Goal: Task Accomplishment & Management: Manage account settings

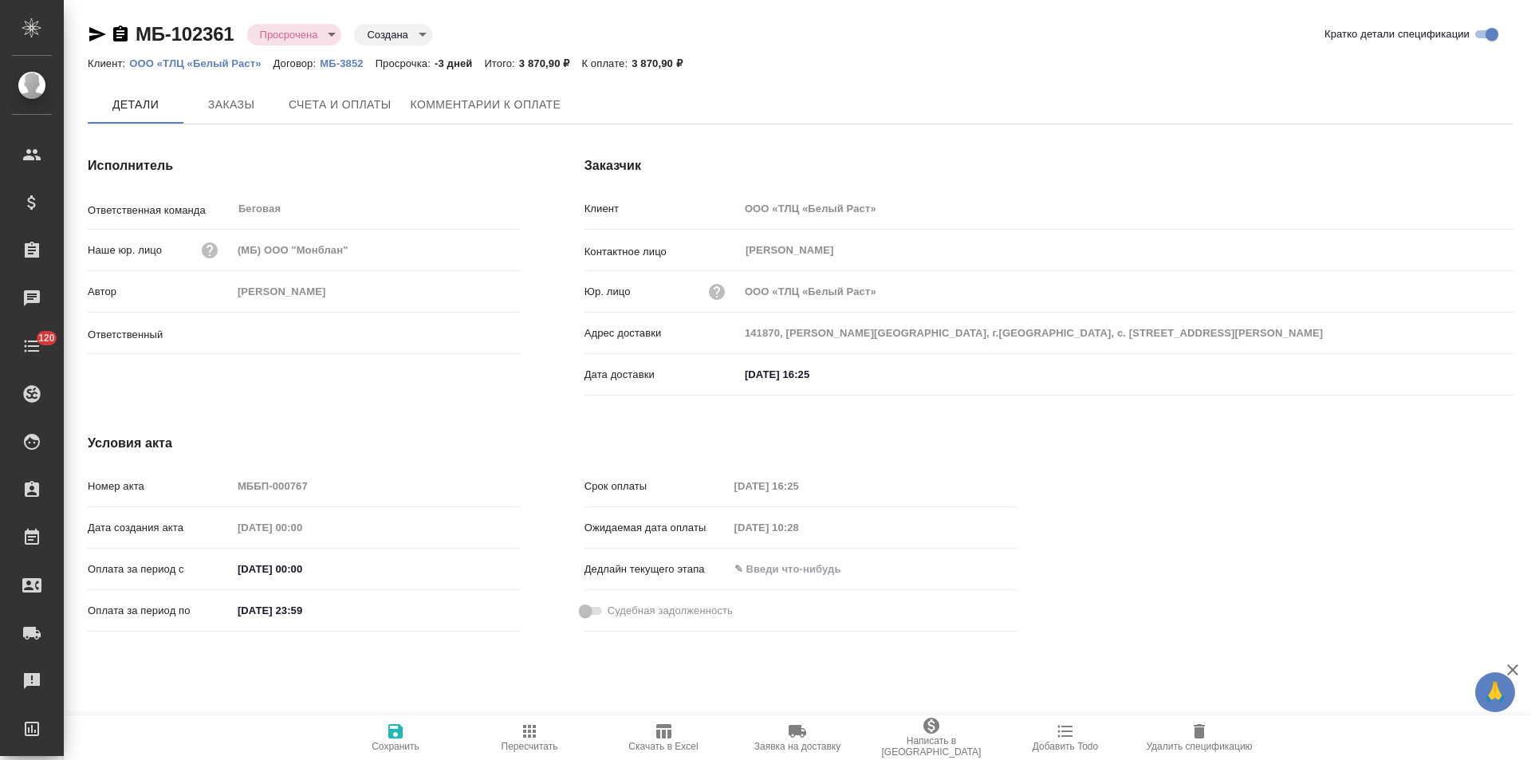
type input "Прохорова Анастасия"
click at [254, 118] on button "Заказы" at bounding box center [231, 105] width 96 height 40
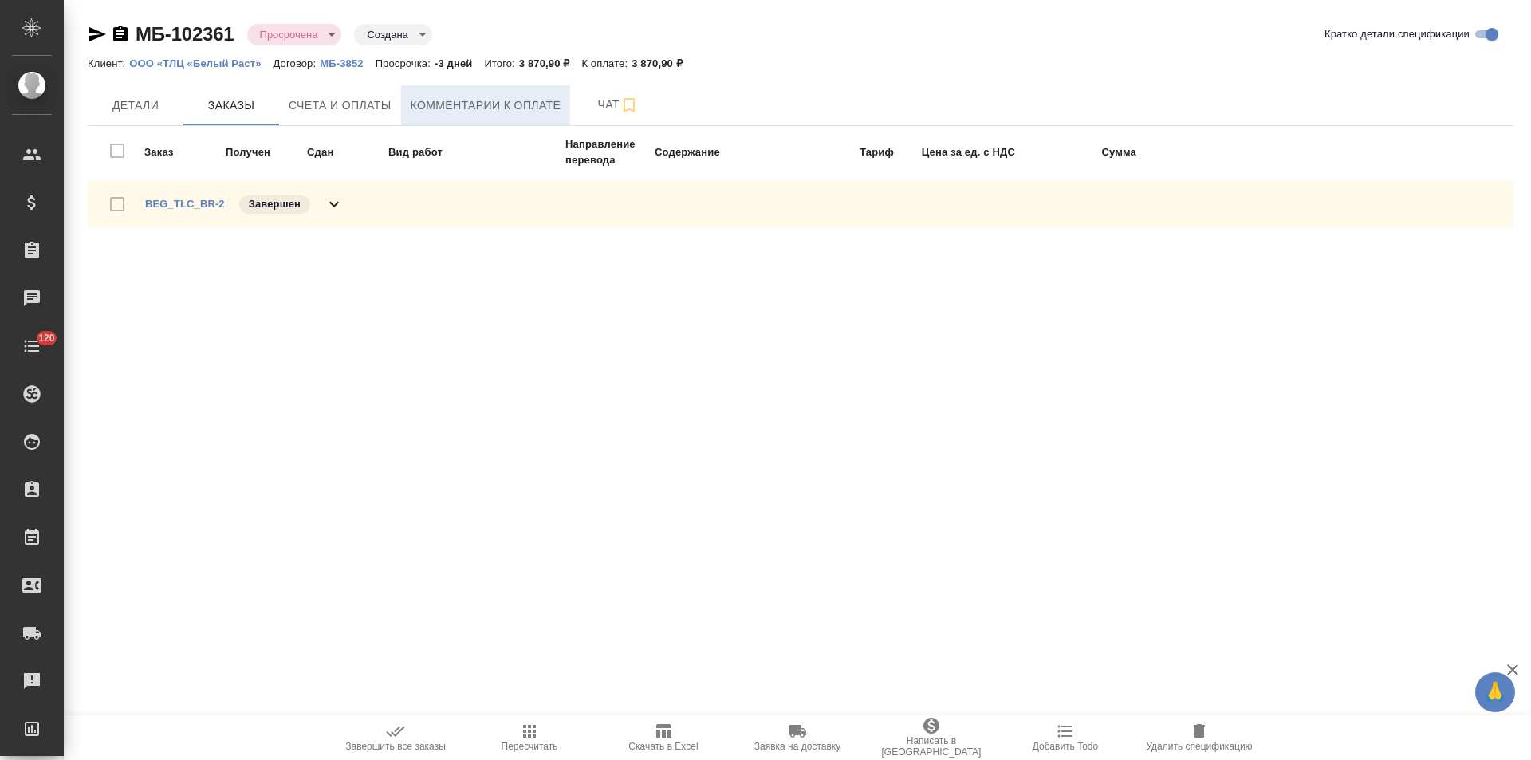
click at [498, 108] on span "Комментарии к оплате" at bounding box center [486, 106] width 151 height 20
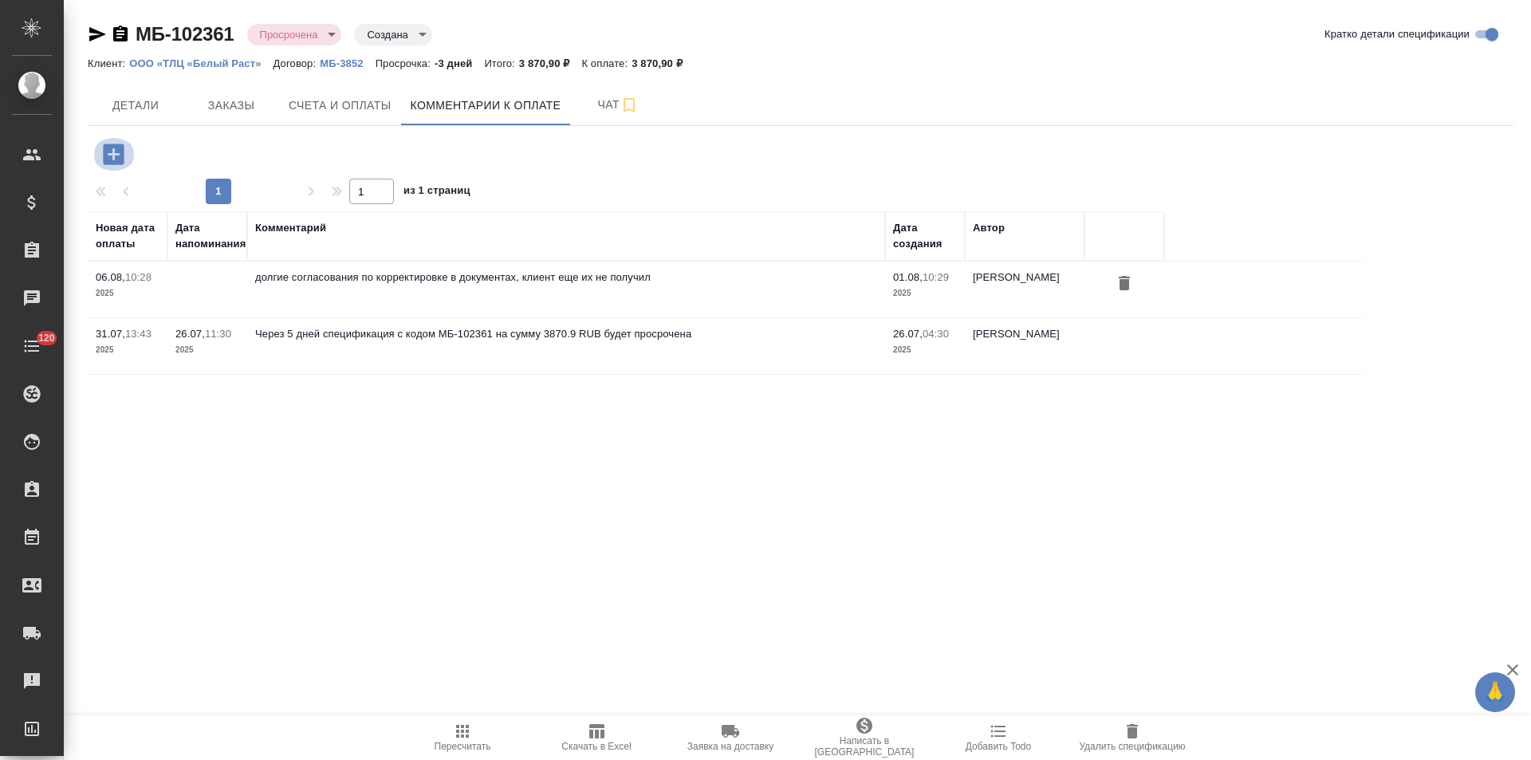
click at [116, 156] on icon "button" at bounding box center [113, 154] width 21 height 21
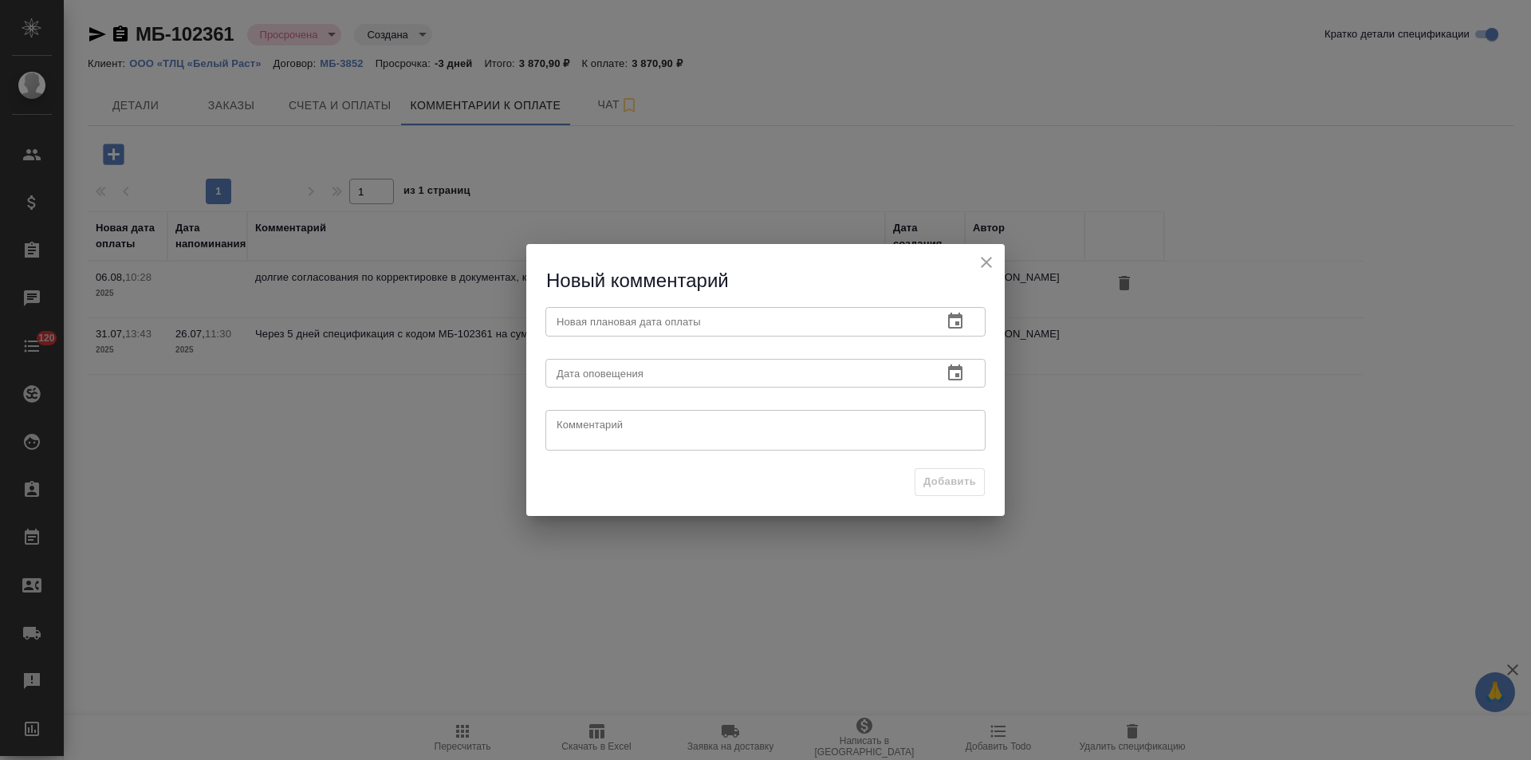
click at [673, 435] on textarea at bounding box center [766, 431] width 418 height 24
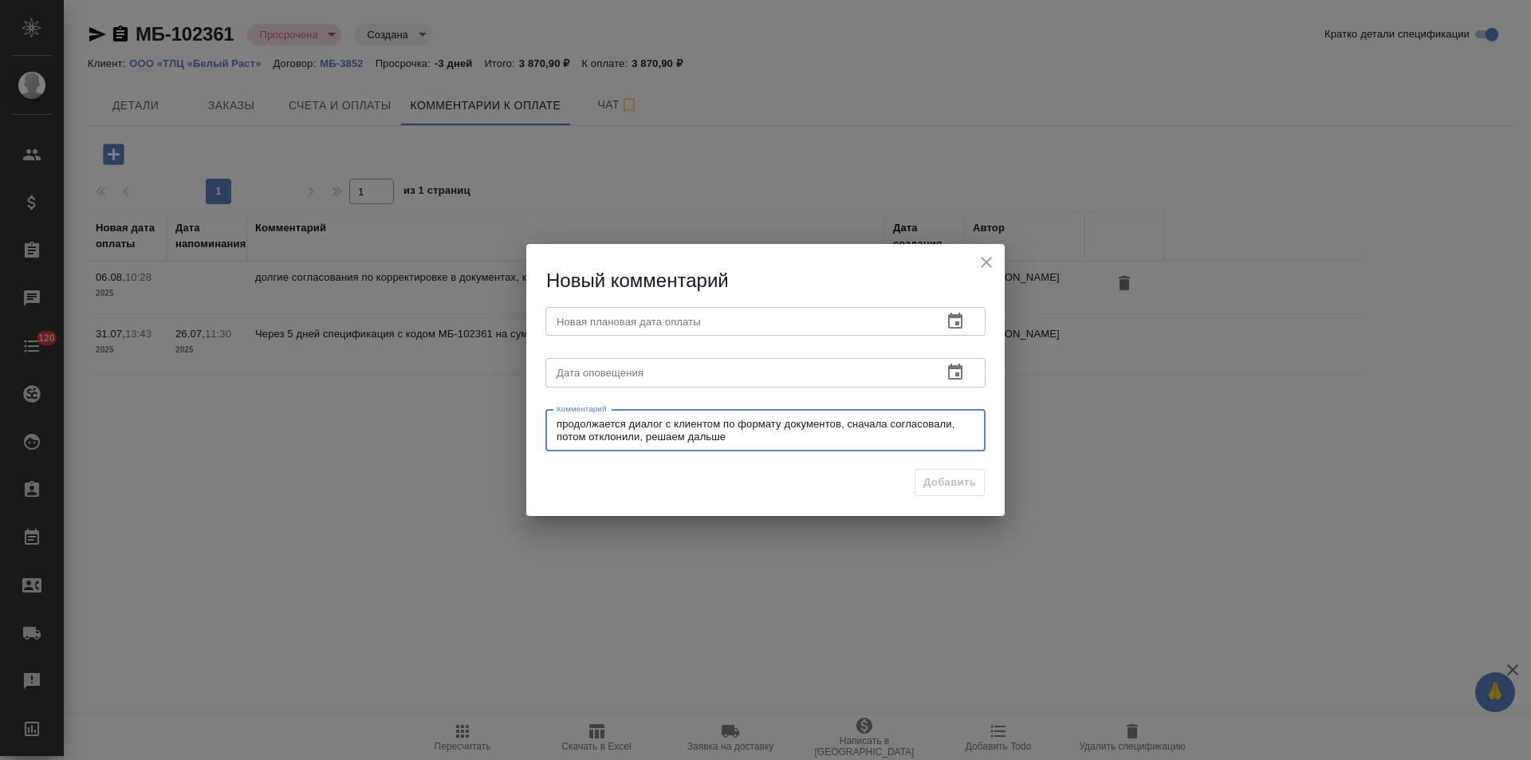
drag, startPoint x: 684, startPoint y: 436, endPoint x: 648, endPoint y: 436, distance: 36.7
click at [648, 436] on textarea "продолжается диалог с клиентом по формату документов, сначала согласовали, пото…" at bounding box center [766, 430] width 418 height 25
type textarea "продолжается диалог с клиентом по формату документов, сначала согласовали, пото…"
click at [956, 322] on icon "button" at bounding box center [955, 321] width 14 height 16
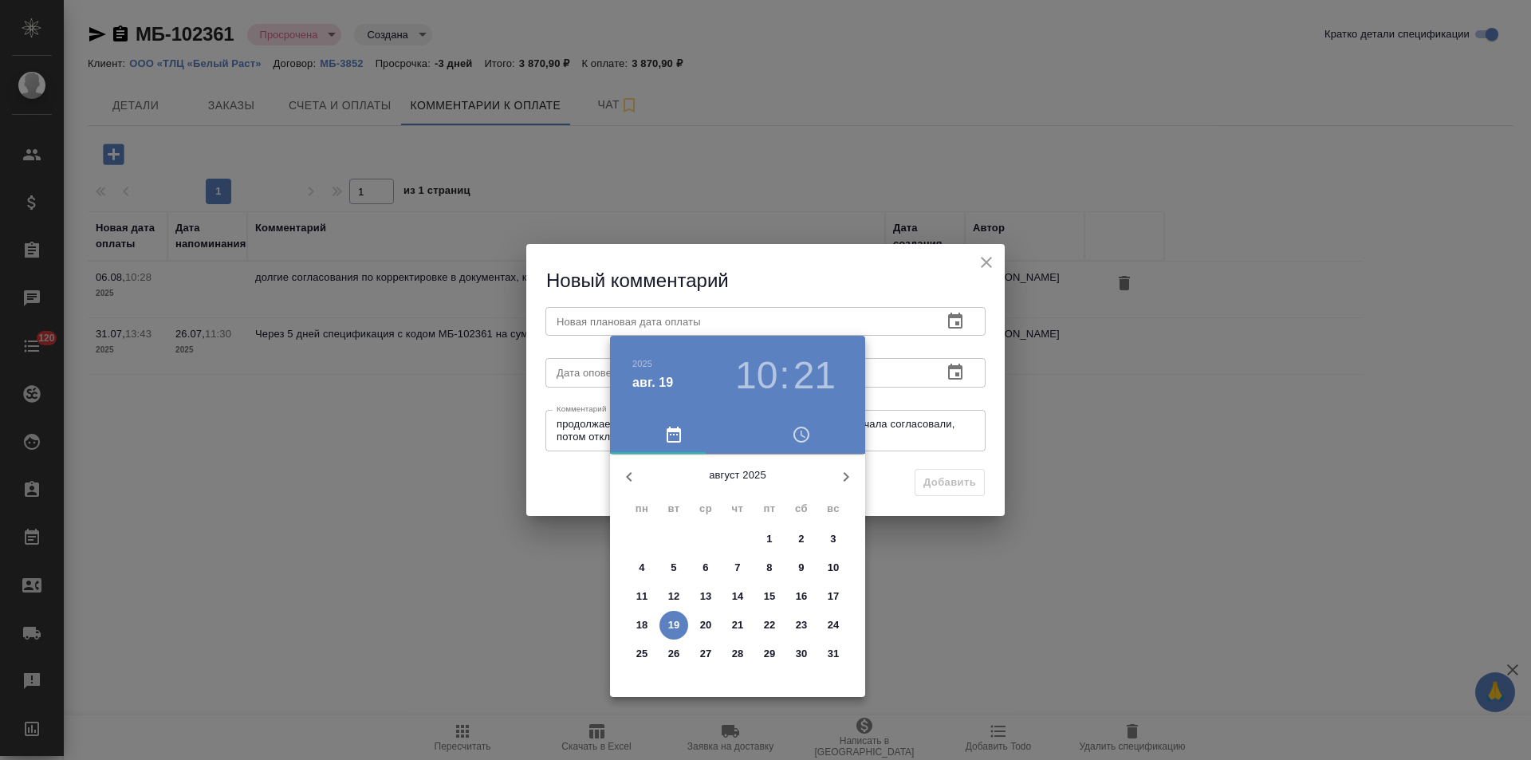
click at [709, 623] on p "20" at bounding box center [706, 625] width 12 height 16
type input "20.08.2025 10:21"
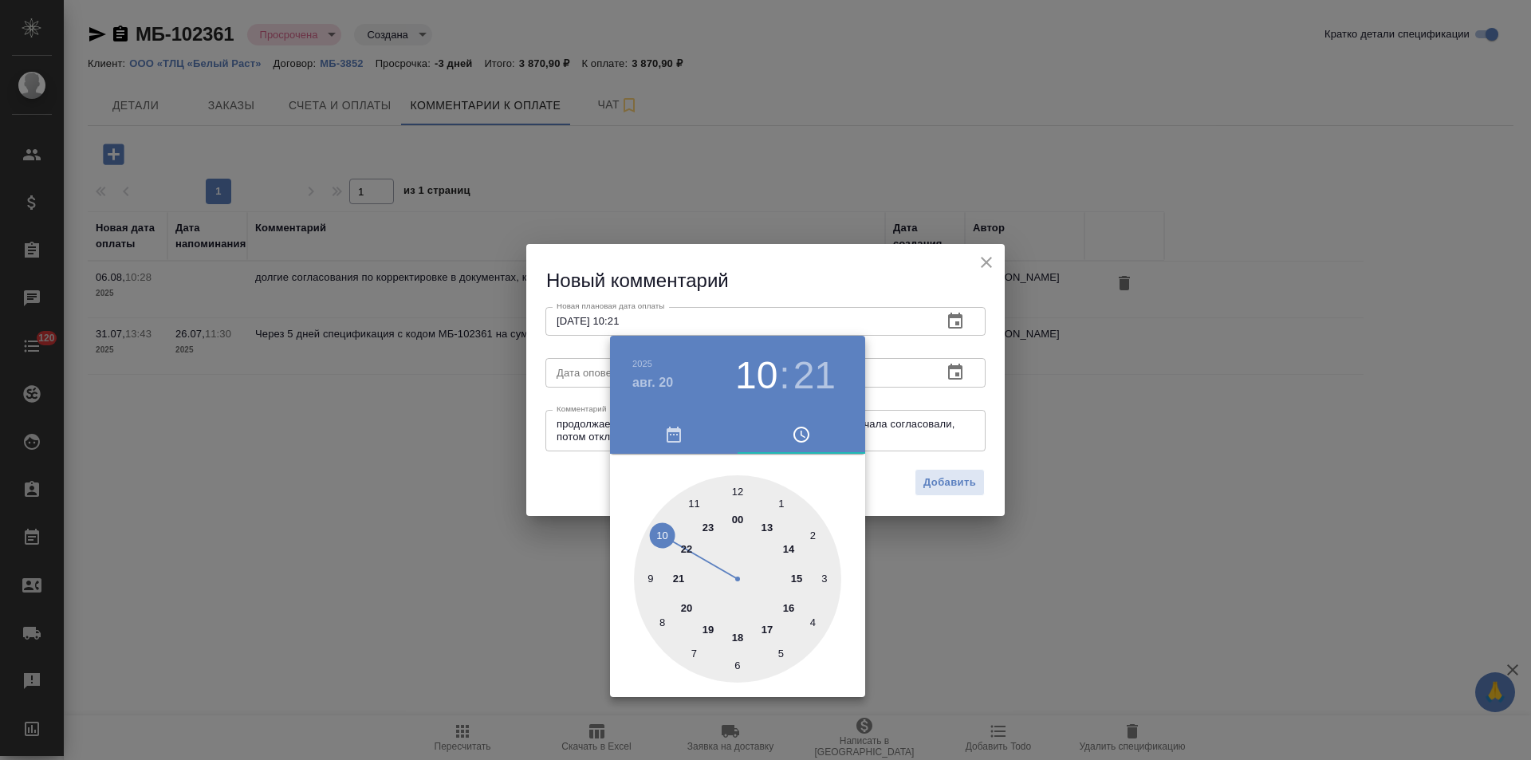
click at [891, 463] on div at bounding box center [765, 380] width 1531 height 760
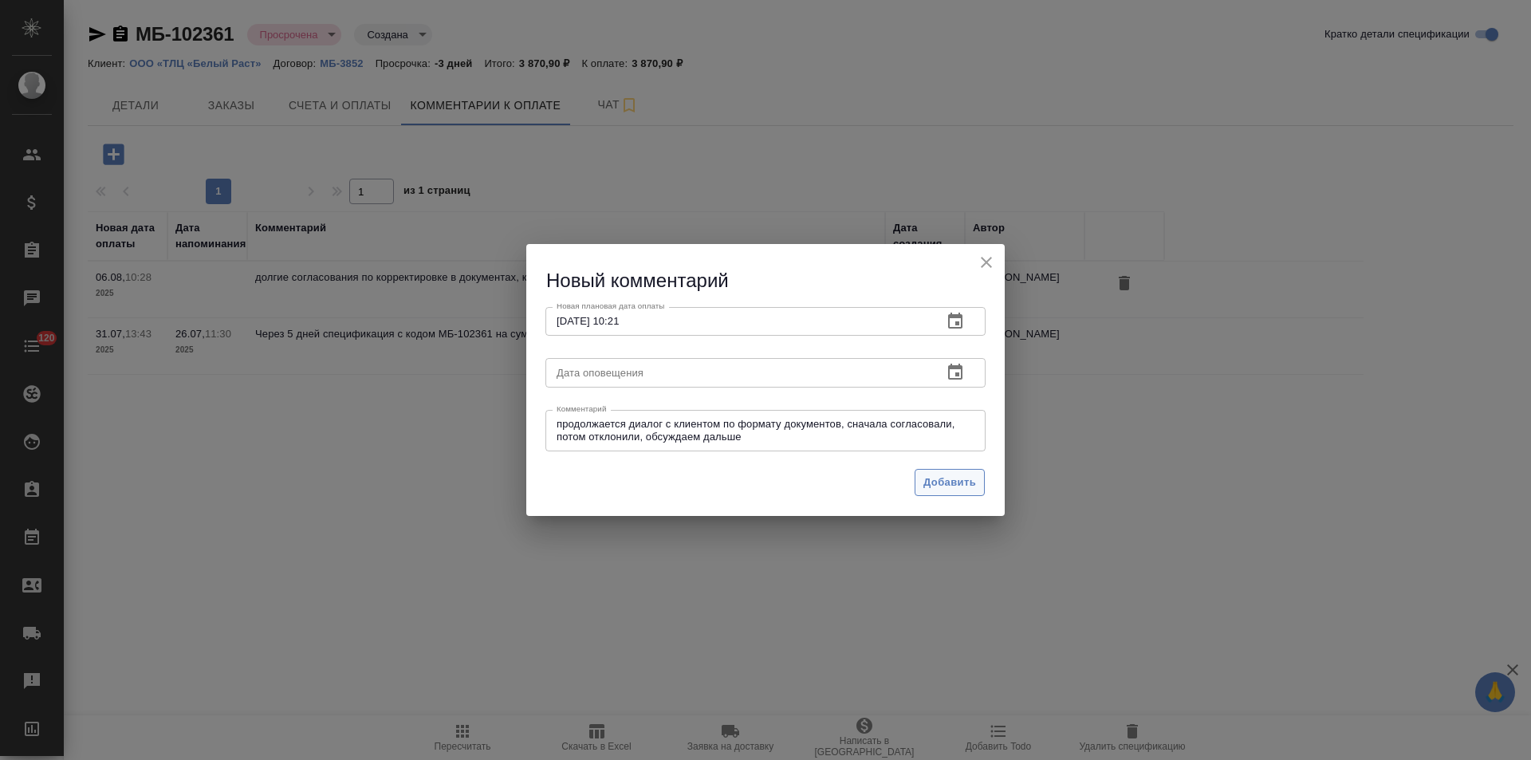
click at [933, 482] on span "Добавить" at bounding box center [949, 483] width 53 height 18
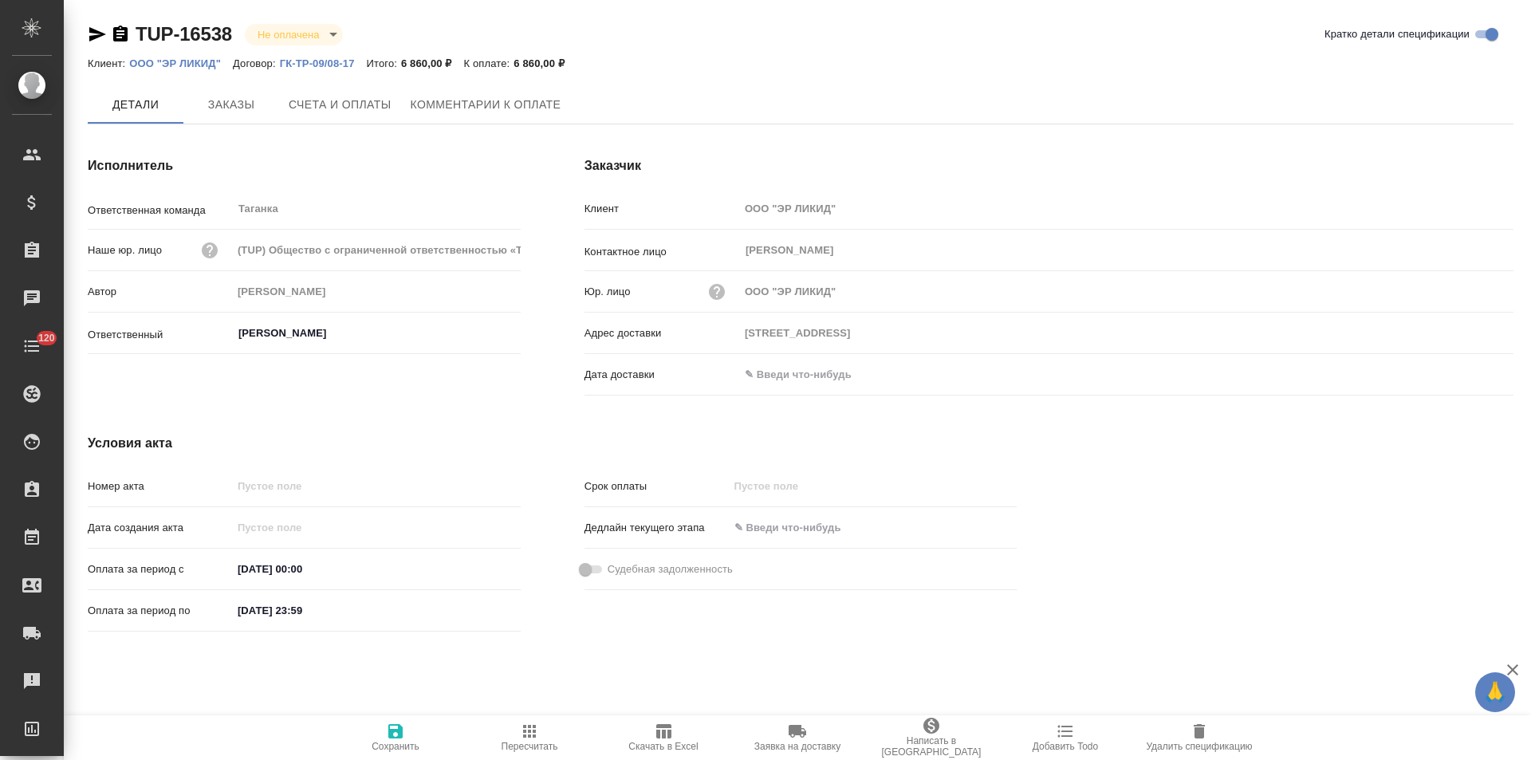
type input "[STREET_ADDRESS]"
click at [317, 65] on p "ГК-ТР-09/08-17" at bounding box center [323, 63] width 87 height 12
click at [247, 103] on span "Заказы" at bounding box center [231, 106] width 77 height 20
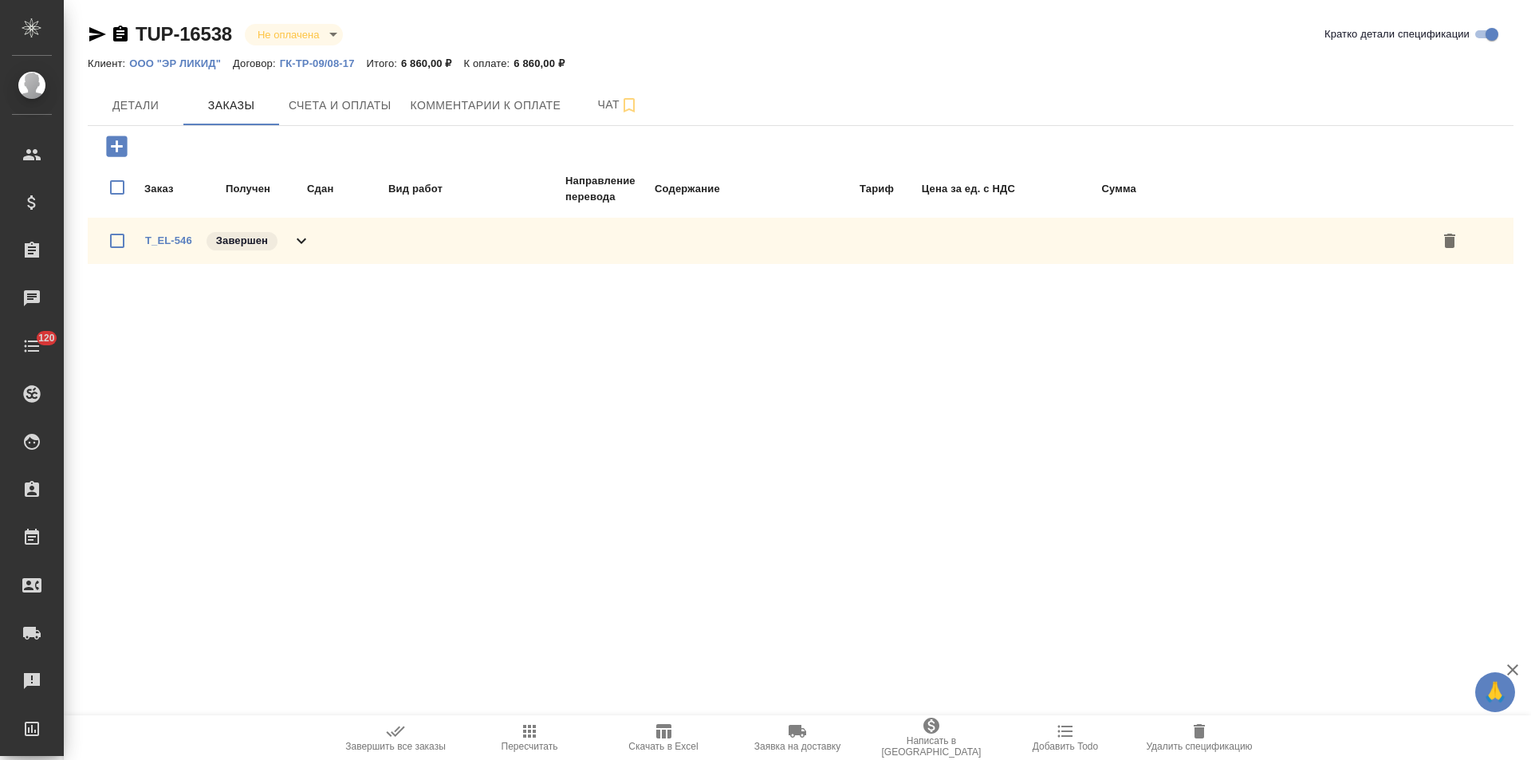
click at [306, 238] on icon at bounding box center [301, 240] width 19 height 19
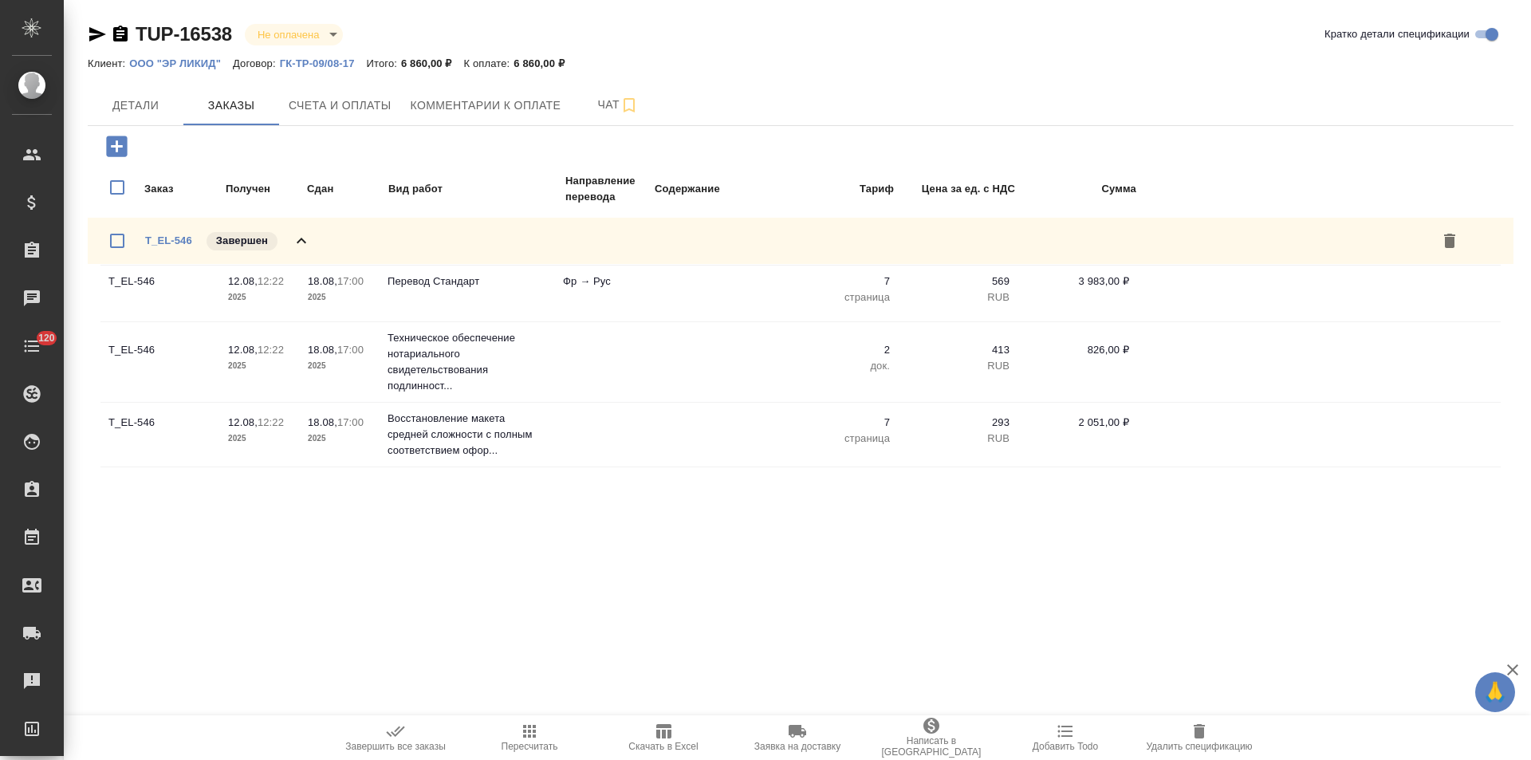
click at [333, 61] on p "ГК-ТР-09/08-17" at bounding box center [323, 63] width 87 height 12
click at [148, 103] on span "Детали" at bounding box center [135, 106] width 77 height 20
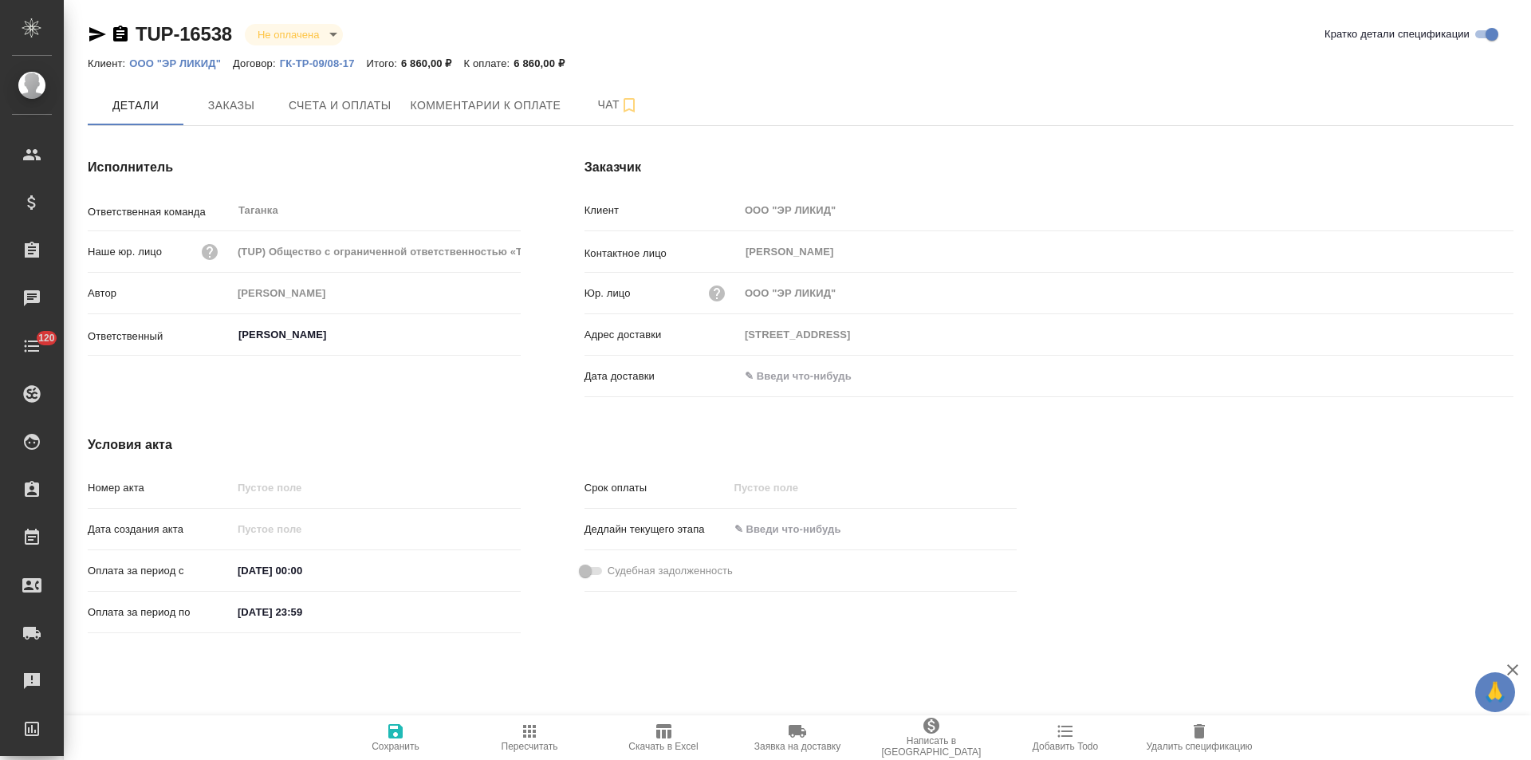
click at [121, 33] on icon "button" at bounding box center [120, 34] width 14 height 16
click at [358, 113] on span "Счета и оплаты" at bounding box center [340, 106] width 103 height 20
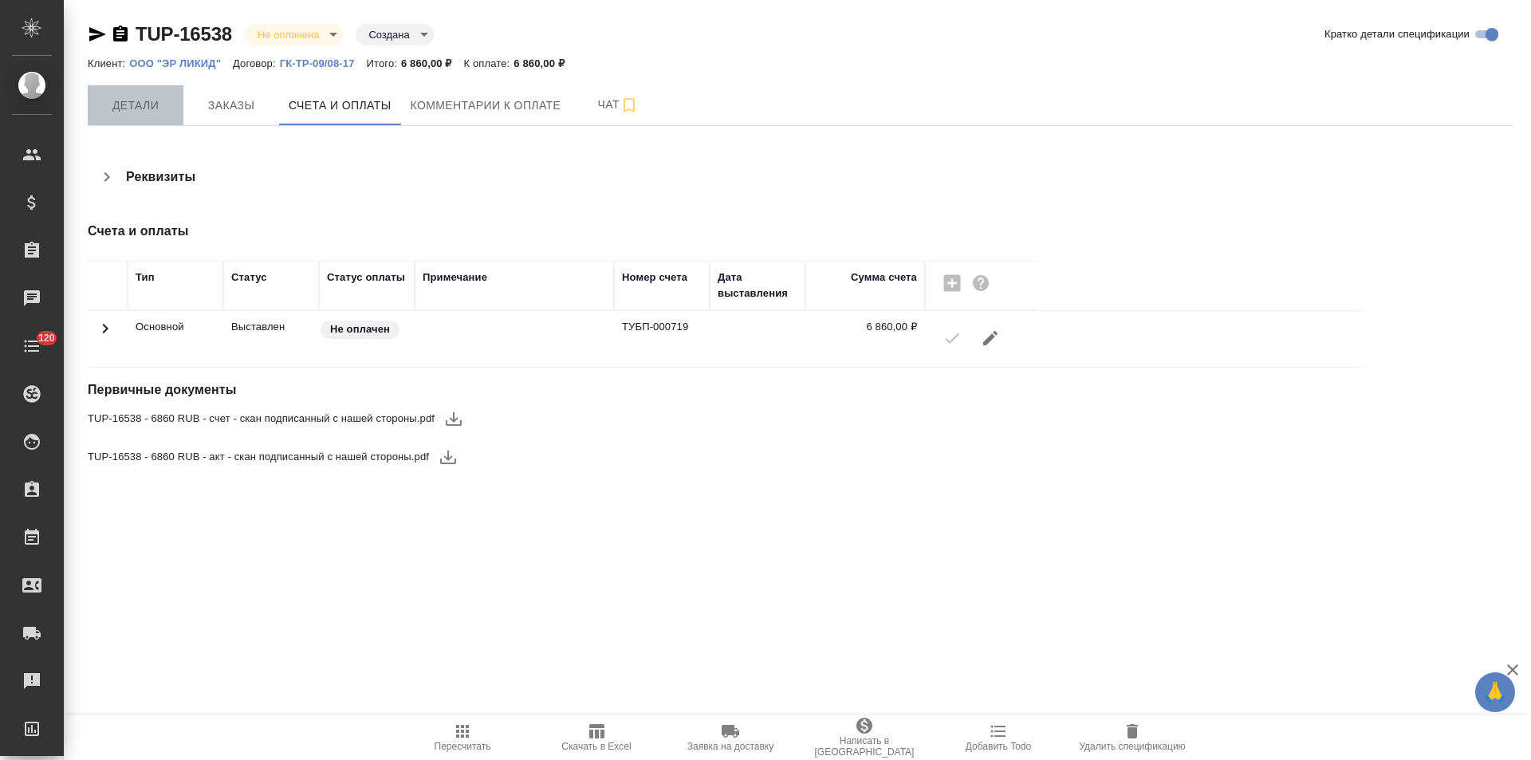
click at [145, 106] on span "Детали" at bounding box center [135, 106] width 77 height 20
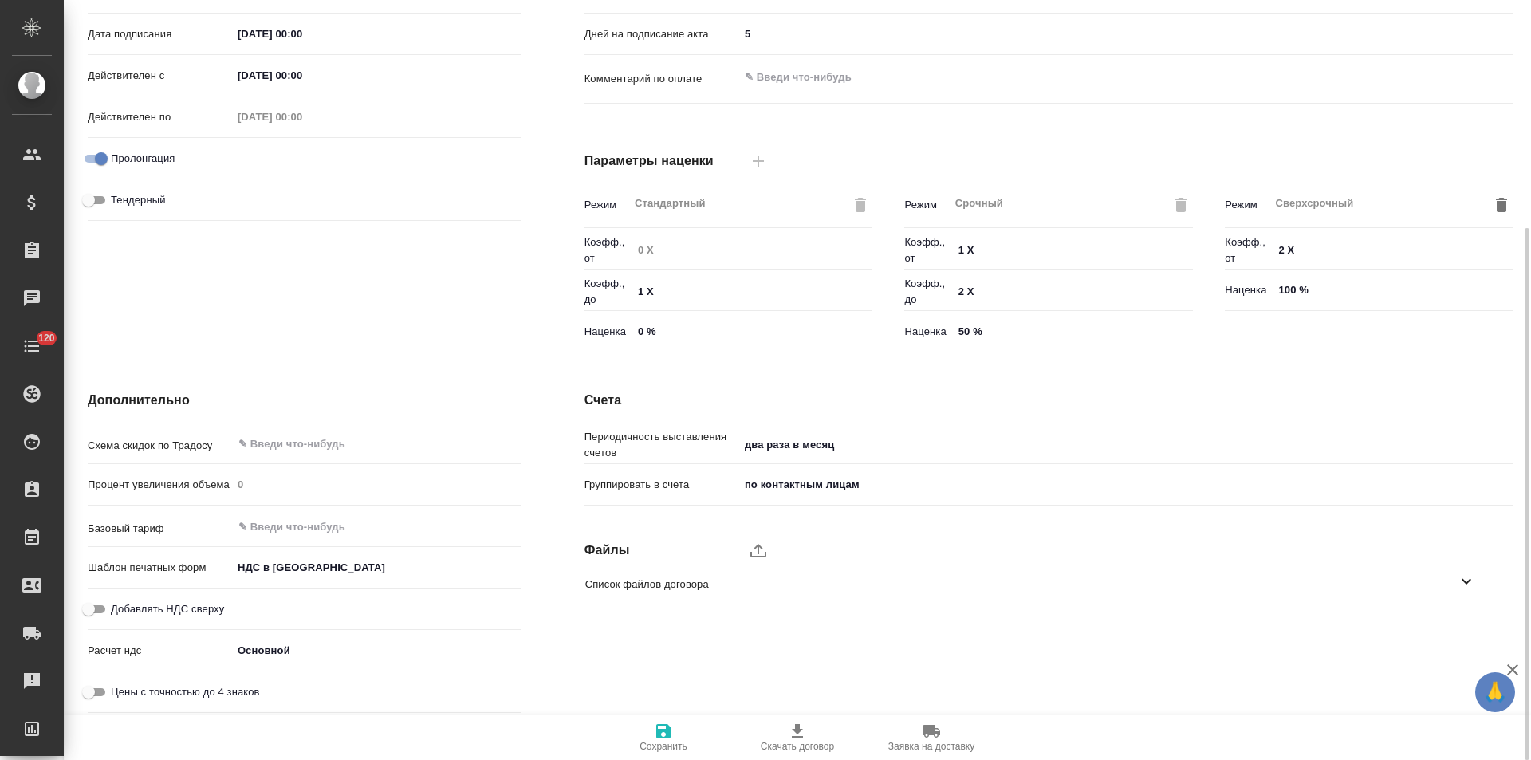
scroll to position [6, 0]
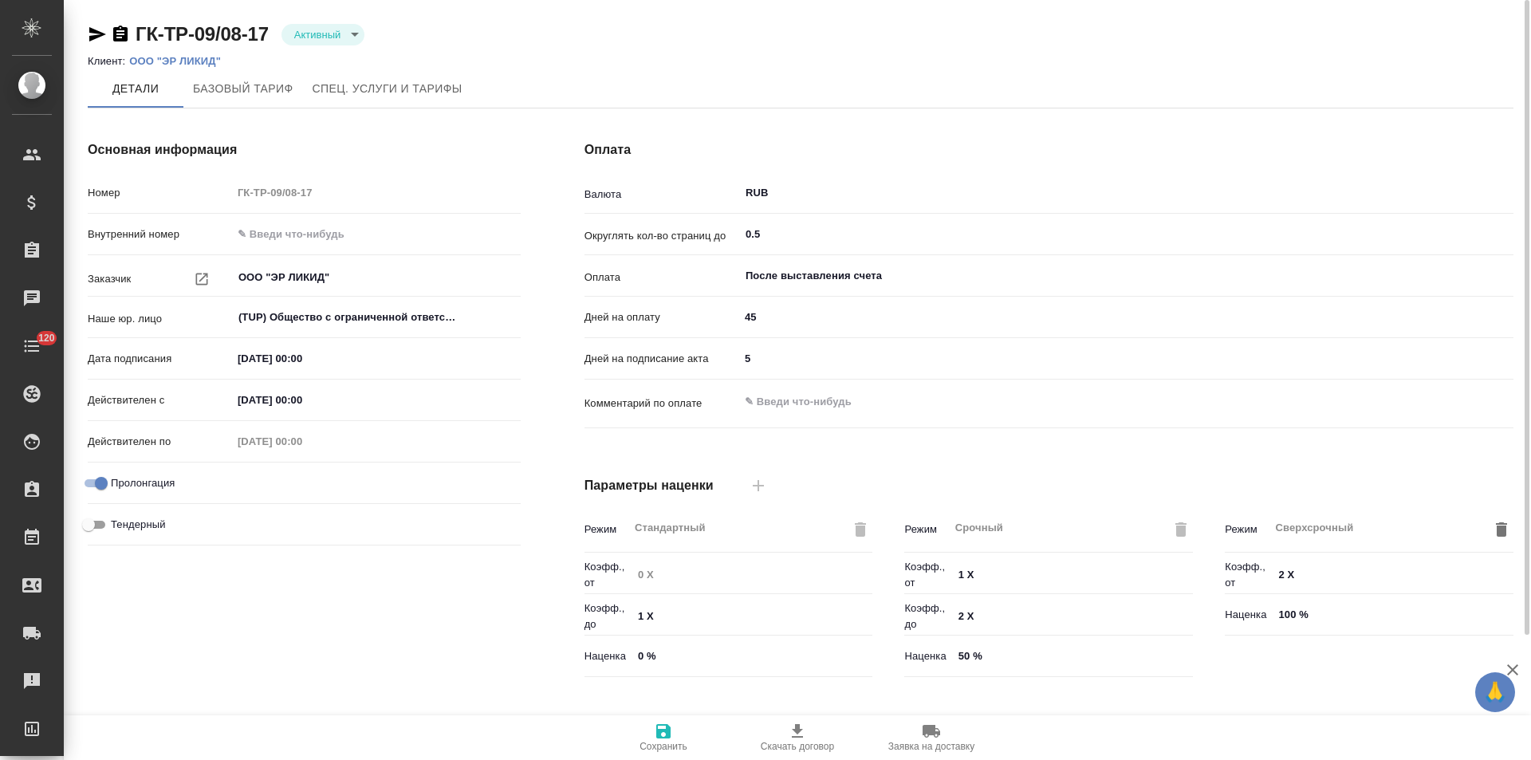
scroll to position [325, 0]
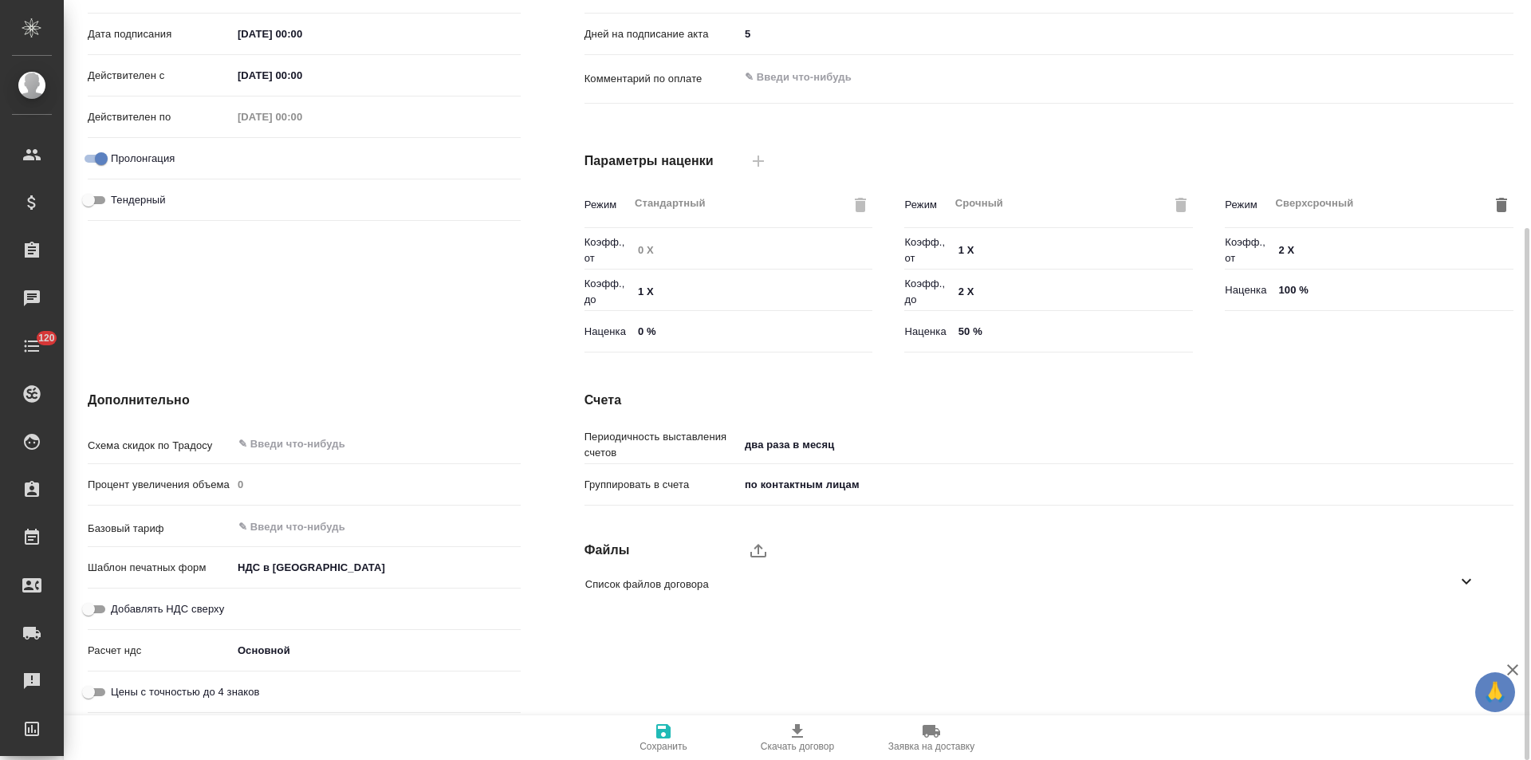
click at [1465, 582] on icon at bounding box center [1467, 582] width 10 height 6
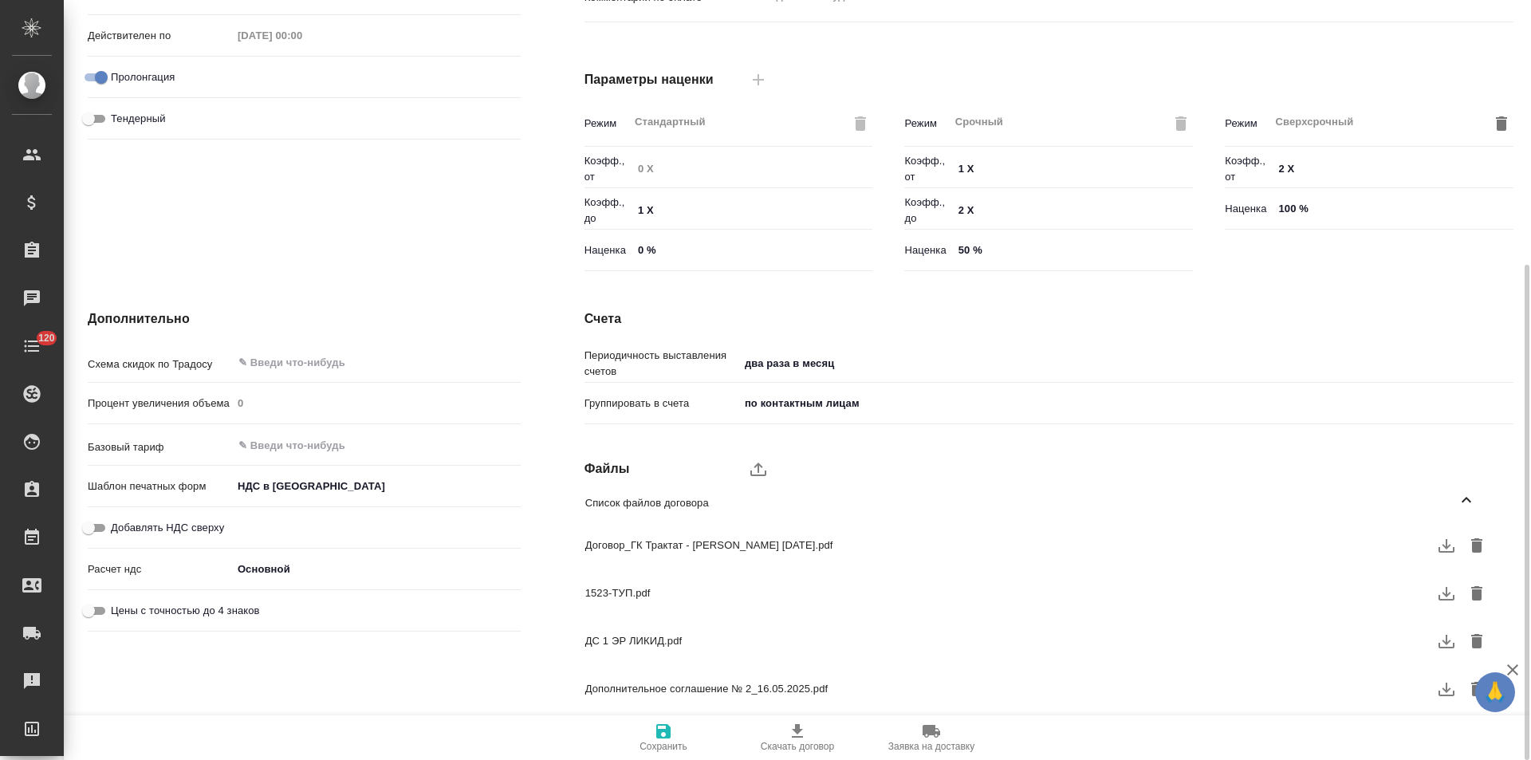
click at [1451, 549] on icon "button" at bounding box center [1446, 545] width 19 height 19
click at [1446, 642] on icon "button" at bounding box center [1447, 642] width 16 height 14
click at [1444, 687] on icon "button" at bounding box center [1446, 688] width 19 height 19
click at [1446, 593] on icon "button" at bounding box center [1447, 594] width 16 height 14
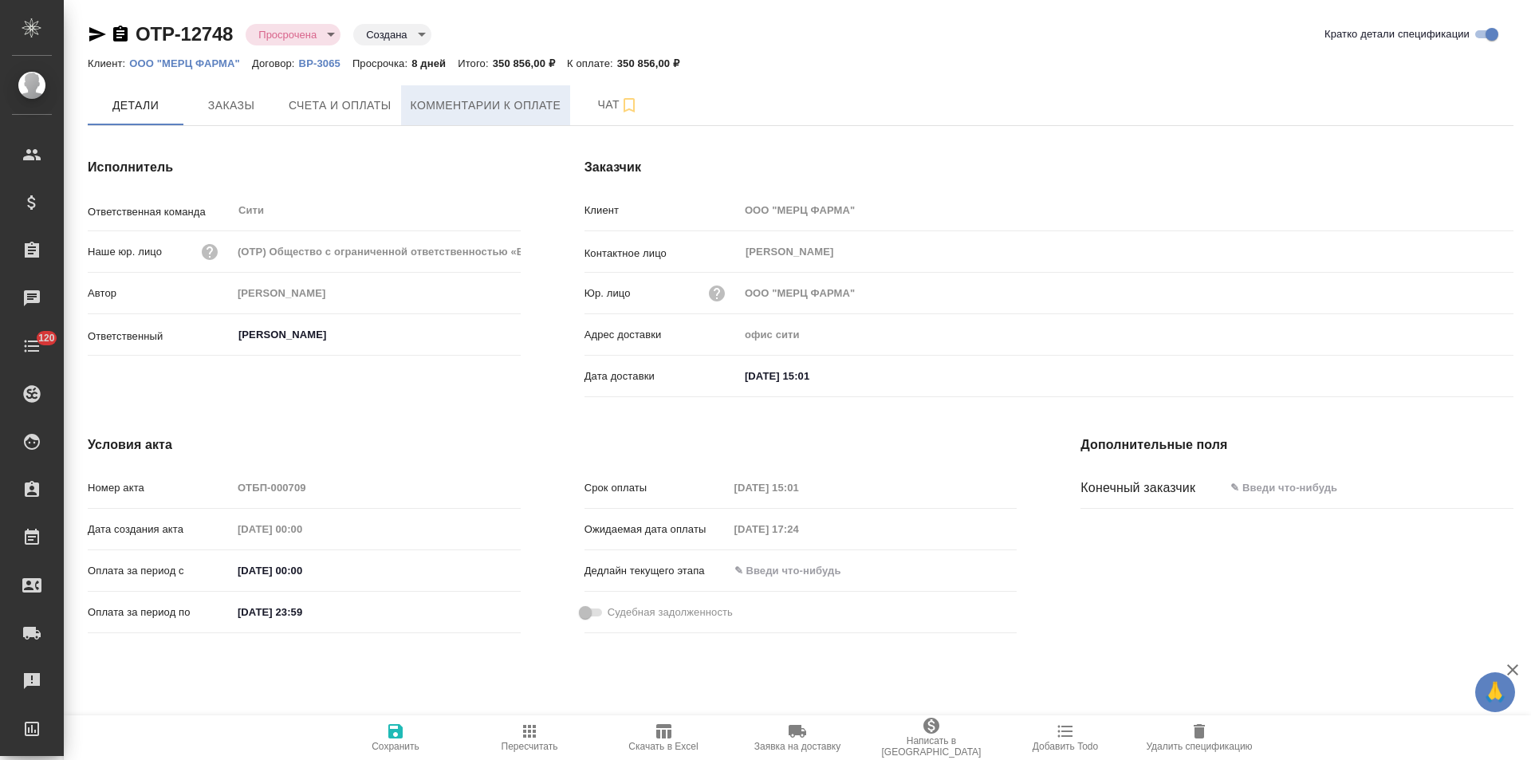
click at [452, 108] on span "Комментарии к оплате" at bounding box center [486, 106] width 151 height 20
